Goal: Check status: Check status

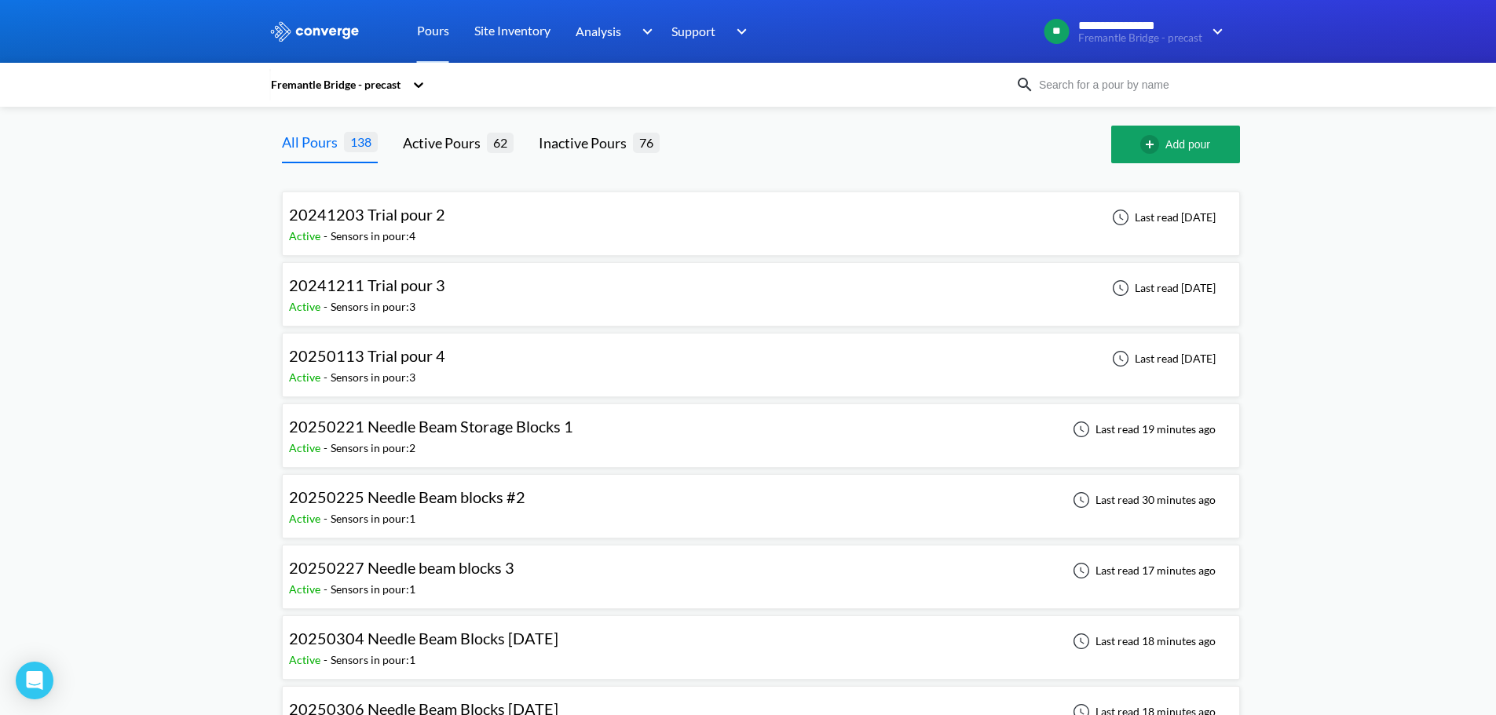
click at [1136, 86] on input at bounding box center [1129, 84] width 190 height 17
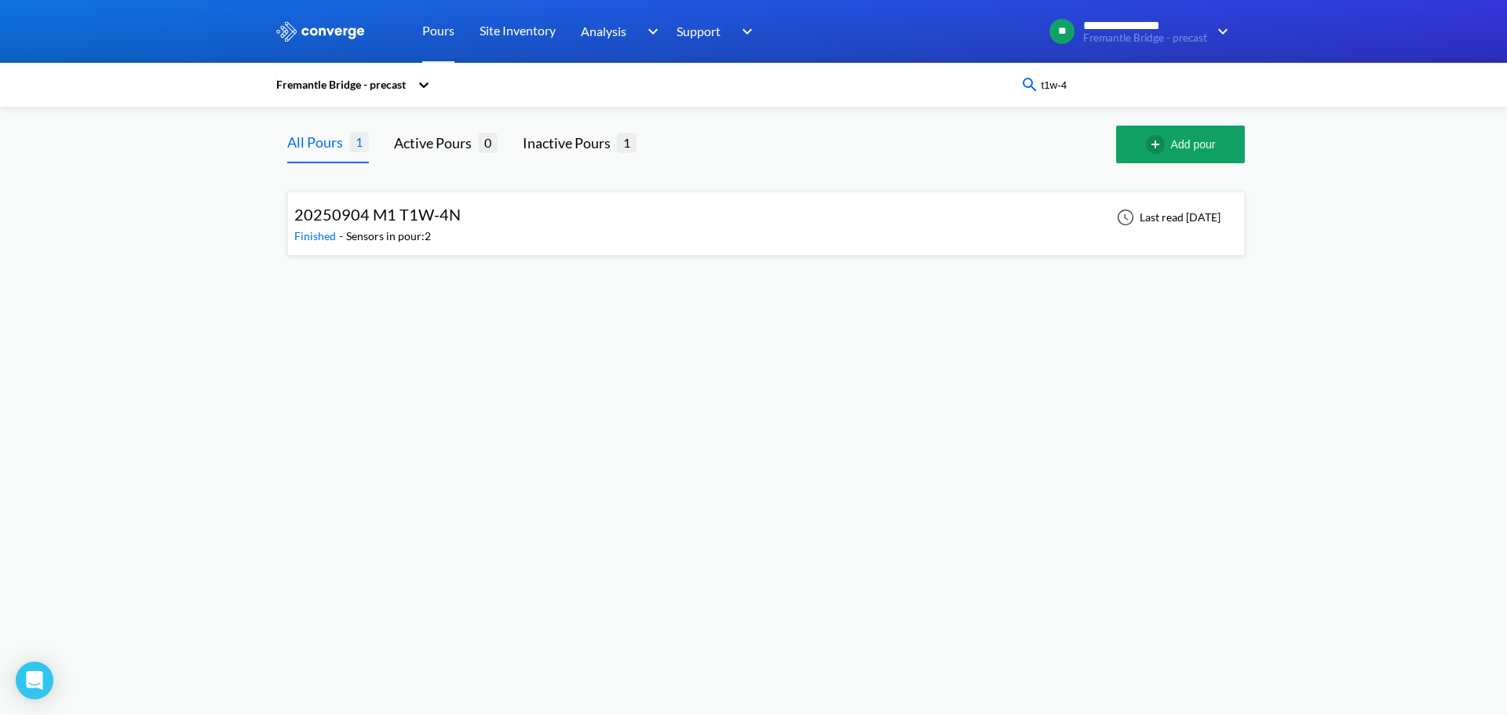
type input "t1w-4"
click at [1022, 231] on div "20250904 M1 T1W-4N Finished - Sensors in pour: 2 Last read [DATE]" at bounding box center [766, 224] width 944 height 50
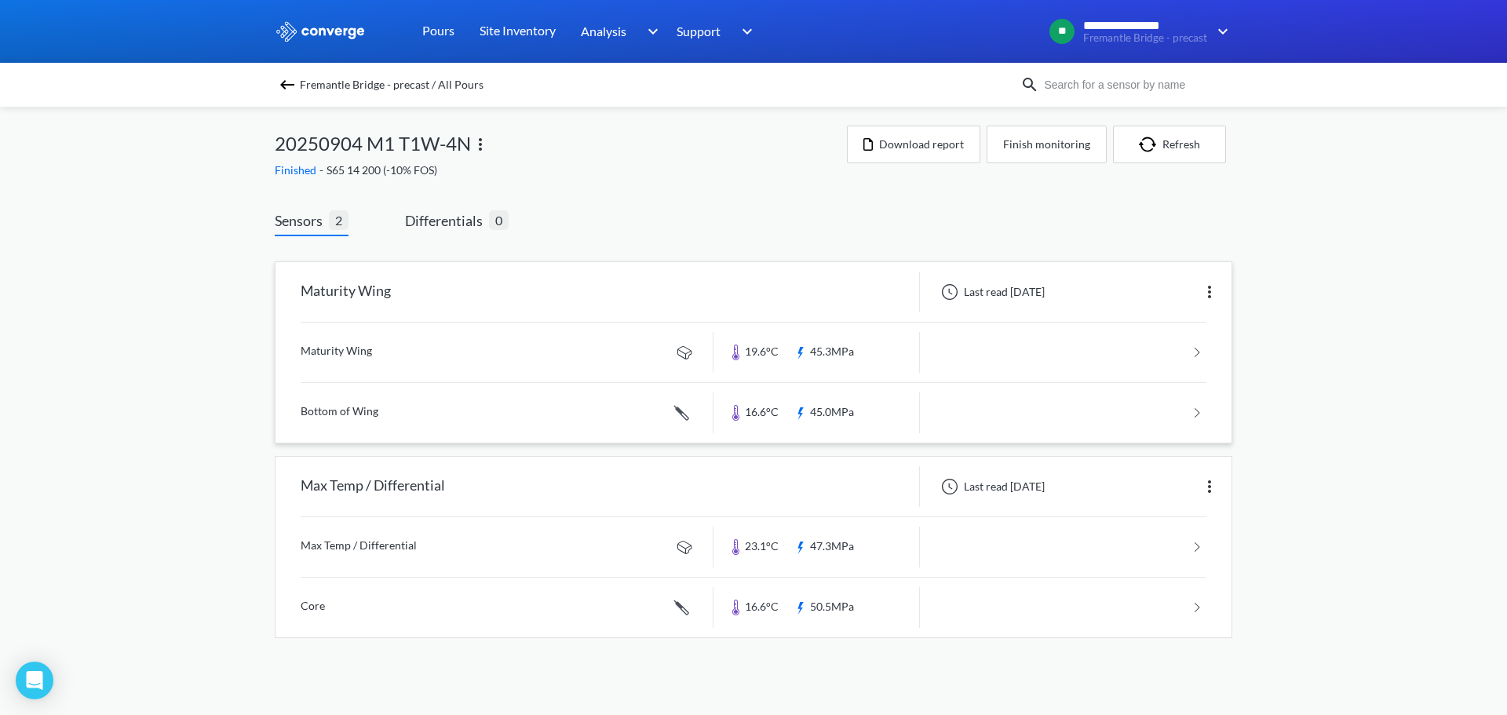
click at [1025, 293] on div "Last read [DATE]" at bounding box center [991, 292] width 117 height 19
click at [1163, 146] on button "Refresh" at bounding box center [1169, 145] width 113 height 38
click at [1177, 144] on button "Refresh" at bounding box center [1169, 145] width 113 height 38
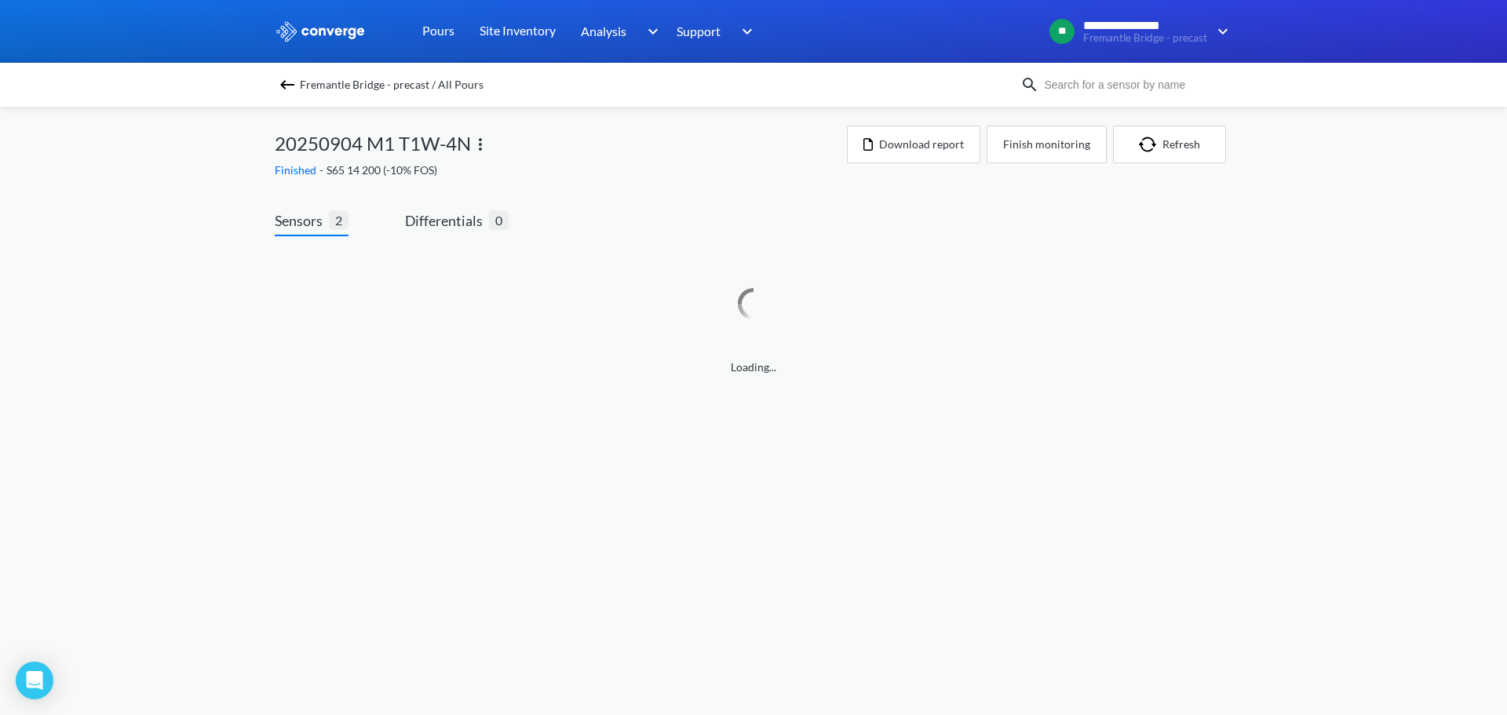
click at [477, 147] on img at bounding box center [480, 144] width 19 height 19
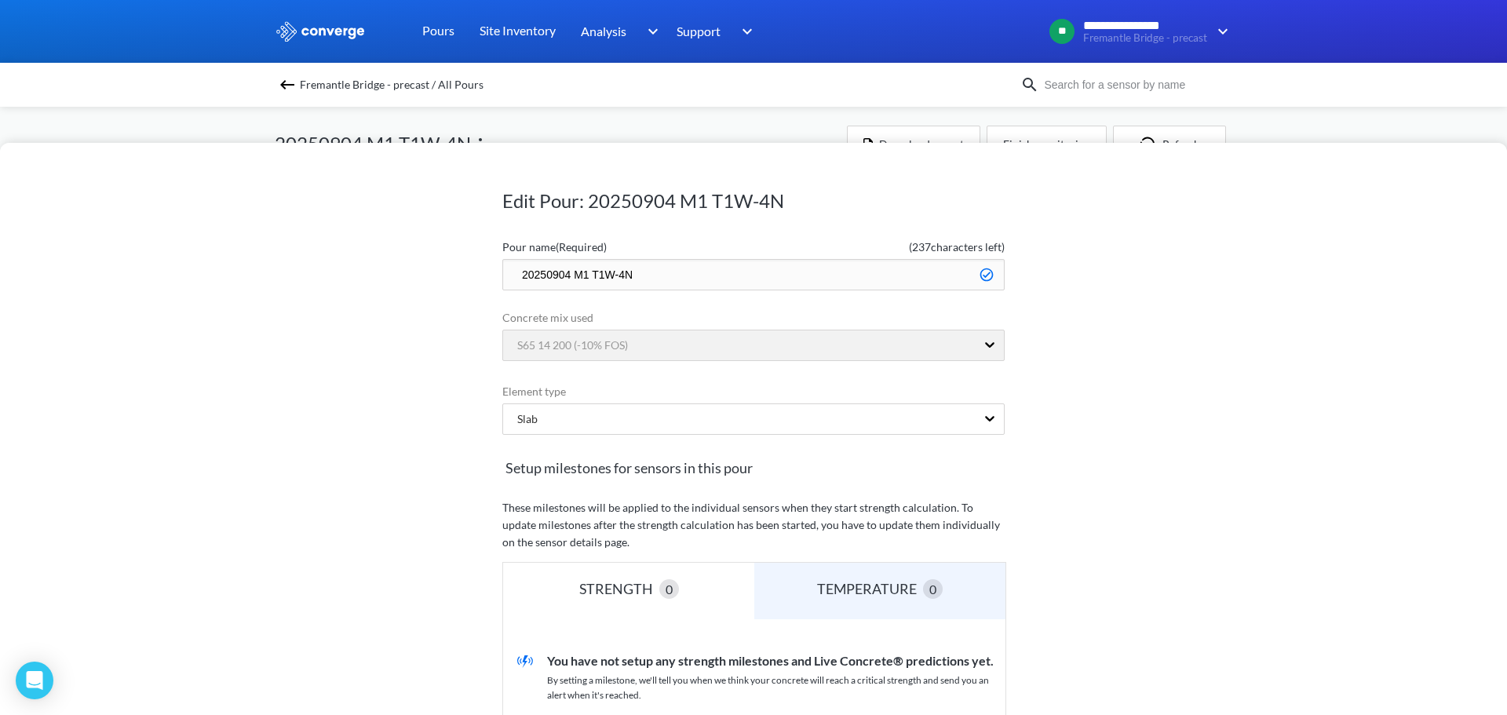
click at [659, 121] on div "Edit Pour: 20250904 M1 T1W-4N Pour name (Required) ( 237 characters left) 20250…" at bounding box center [753, 357] width 1507 height 715
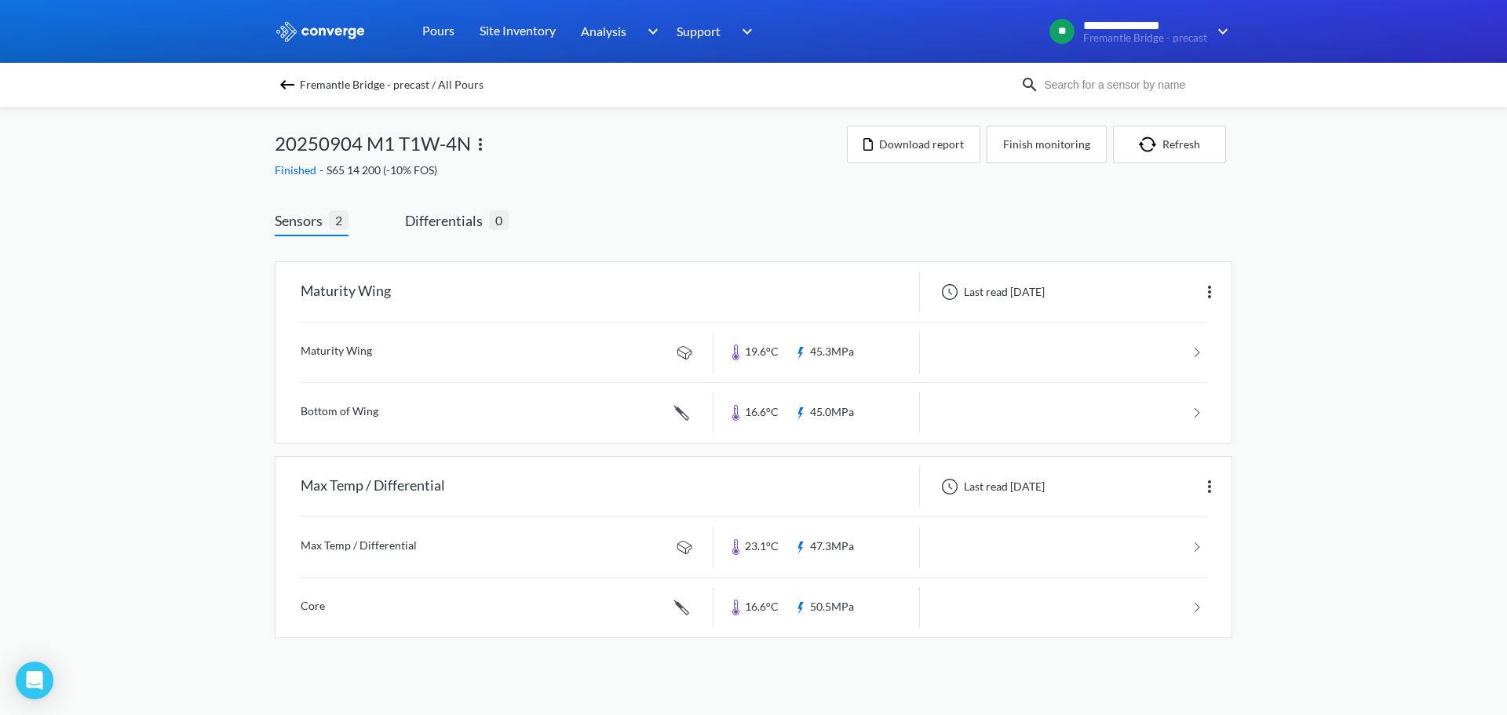
drag, startPoint x: 325, startPoint y: 167, endPoint x: 265, endPoint y: 164, distance: 60.5
click at [265, 164] on div "**********" at bounding box center [753, 335] width 1507 height 670
click at [1193, 347] on link at bounding box center [754, 353] width 906 height 60
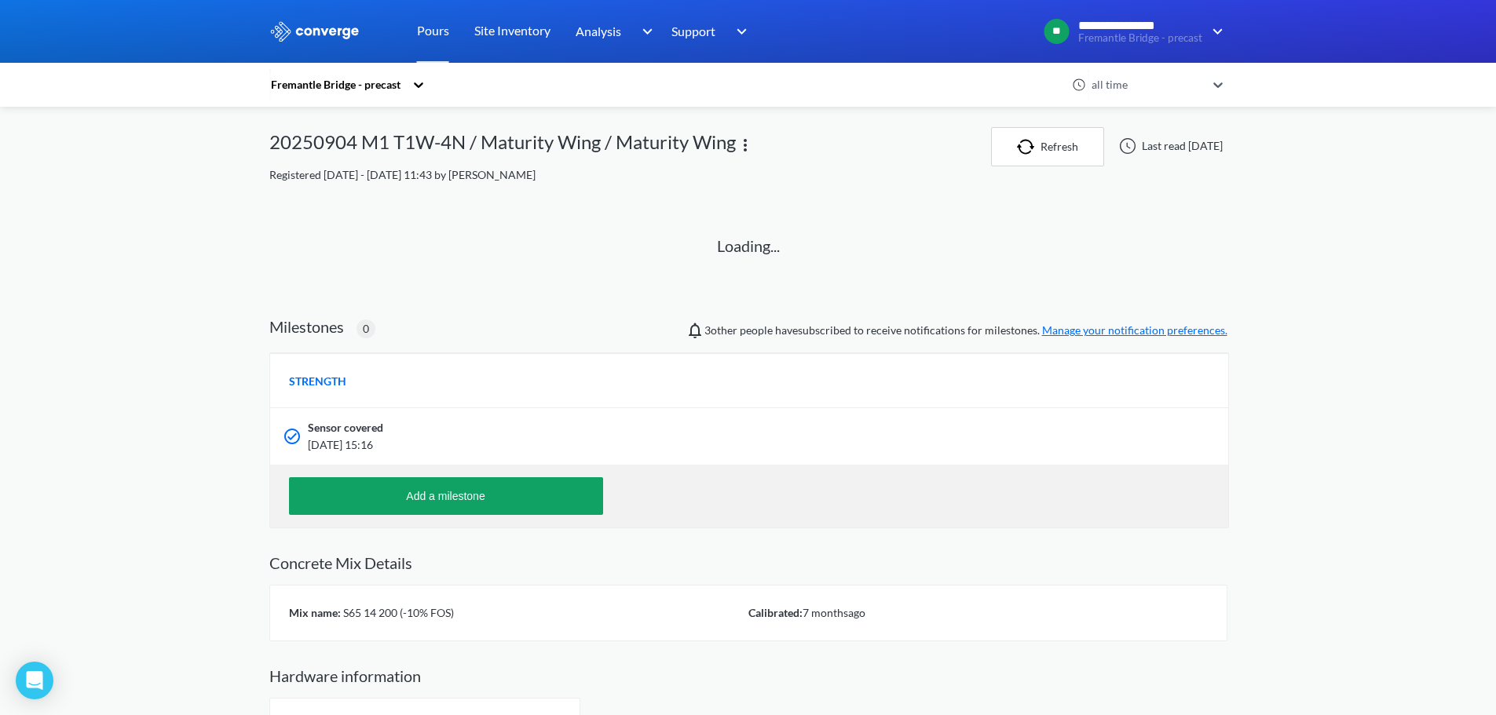
drag, startPoint x: 445, startPoint y: 447, endPoint x: 358, endPoint y: 440, distance: 87.4
click at [358, 440] on span "[DATE] 15:16" at bounding box center [663, 445] width 711 height 17
click at [1222, 82] on icon at bounding box center [1218, 85] width 16 height 16
click at [1245, 278] on div "**********" at bounding box center [748, 384] width 1496 height 769
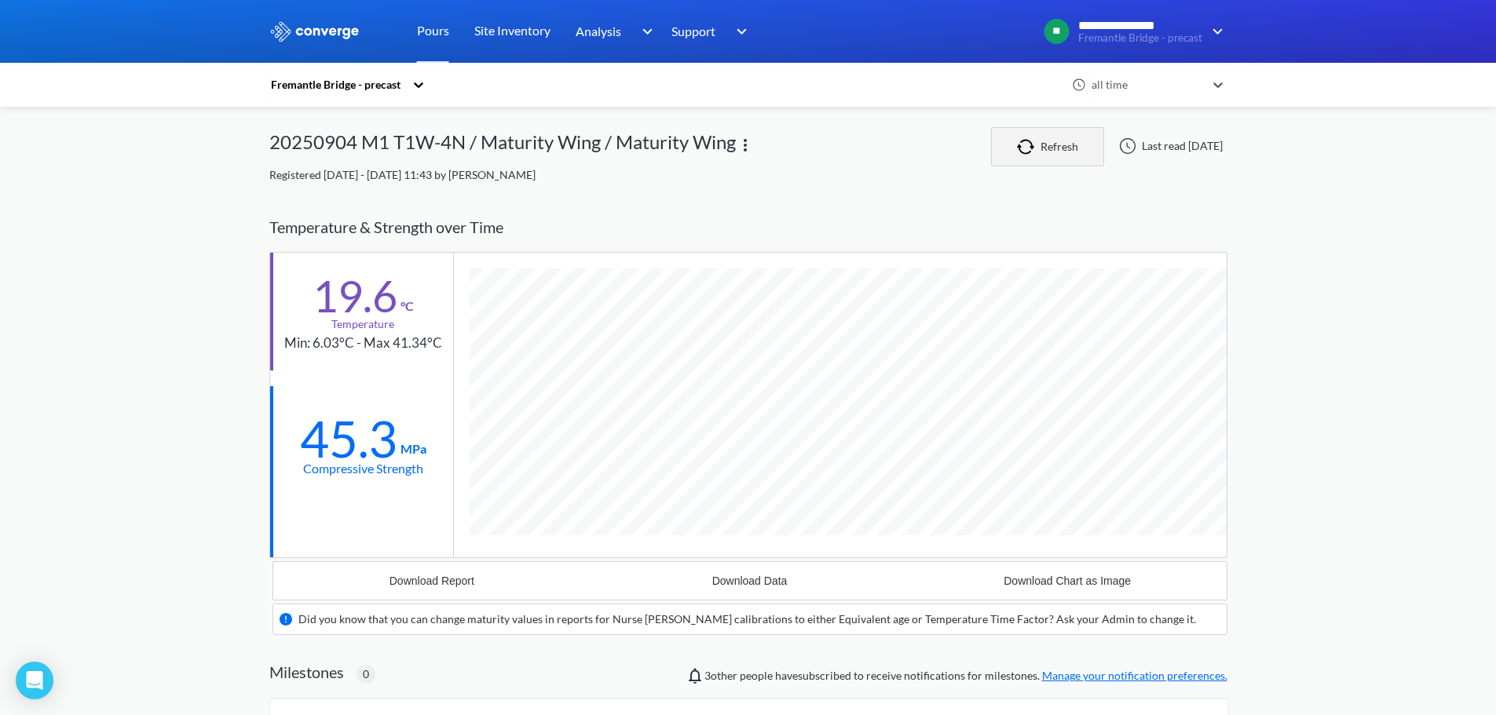
click at [991, 151] on button "Refresh" at bounding box center [1047, 146] width 113 height 39
